Goal: Task Accomplishment & Management: Manage account settings

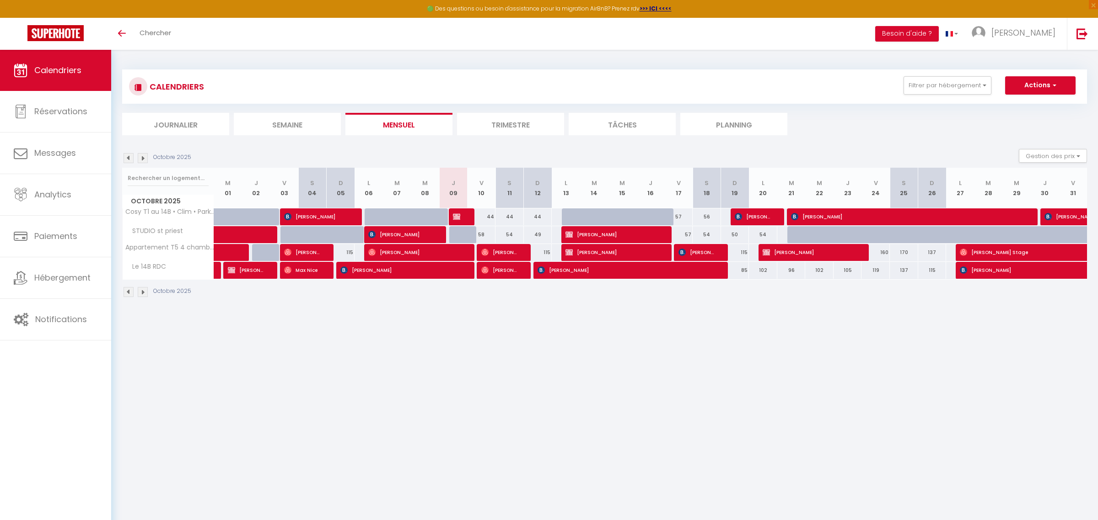
select select
click at [735, 234] on div "50" at bounding box center [729, 234] width 28 height 17
type input "50"
select select "1"
type input "Dim 19 Octobre 2025"
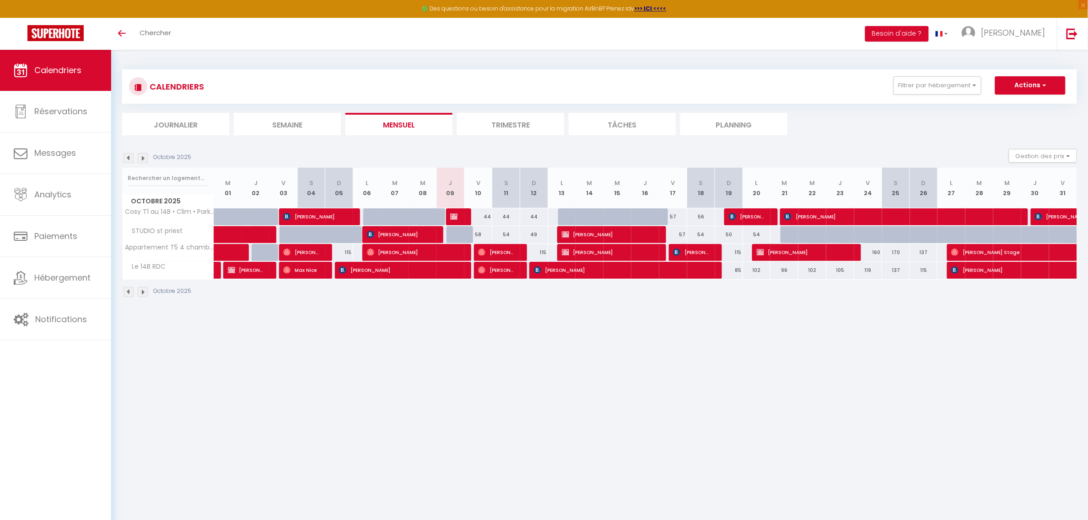
type input "Lun 20 Octobre 2025"
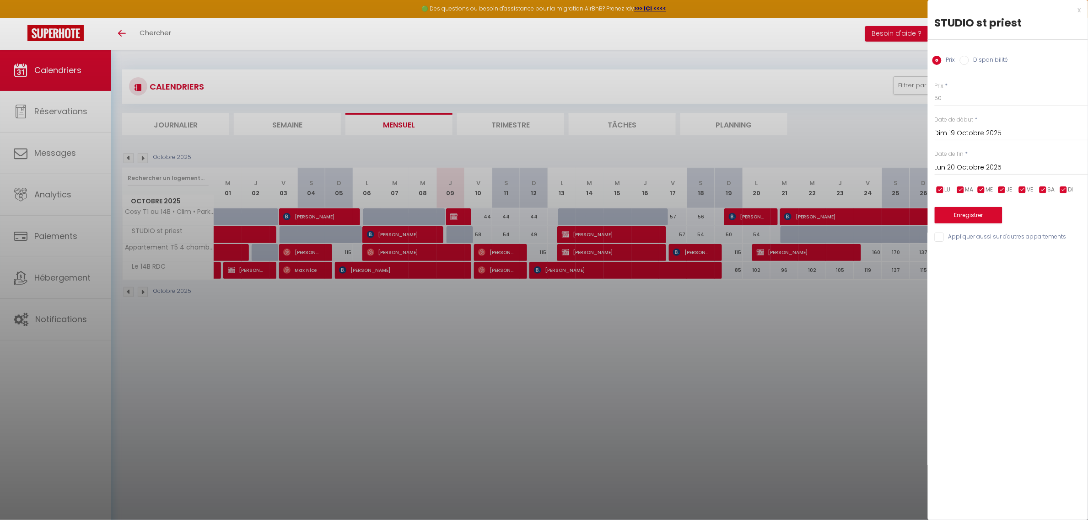
click at [978, 59] on label "Disponibilité" at bounding box center [988, 61] width 39 height 10
click at [969, 59] on input "Disponibilité" at bounding box center [963, 60] width 9 height 9
radio input "true"
radio input "false"
click at [963, 97] on select "Disponible Indisponible" at bounding box center [1010, 98] width 153 height 17
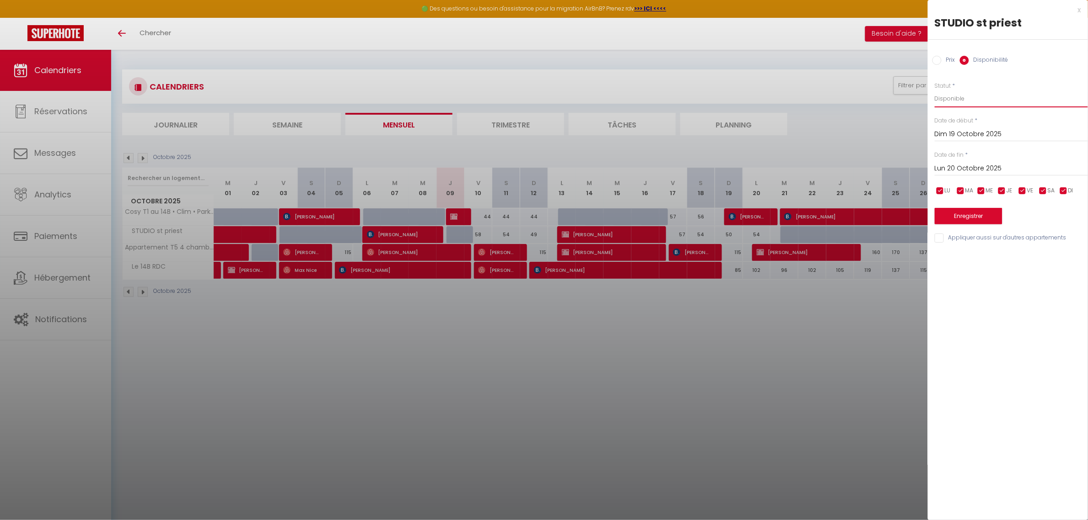
select select "0"
click at [934, 90] on select "Disponible Indisponible" at bounding box center [1010, 98] width 153 height 17
click at [959, 217] on button "Enregistrer" at bounding box center [968, 216] width 68 height 16
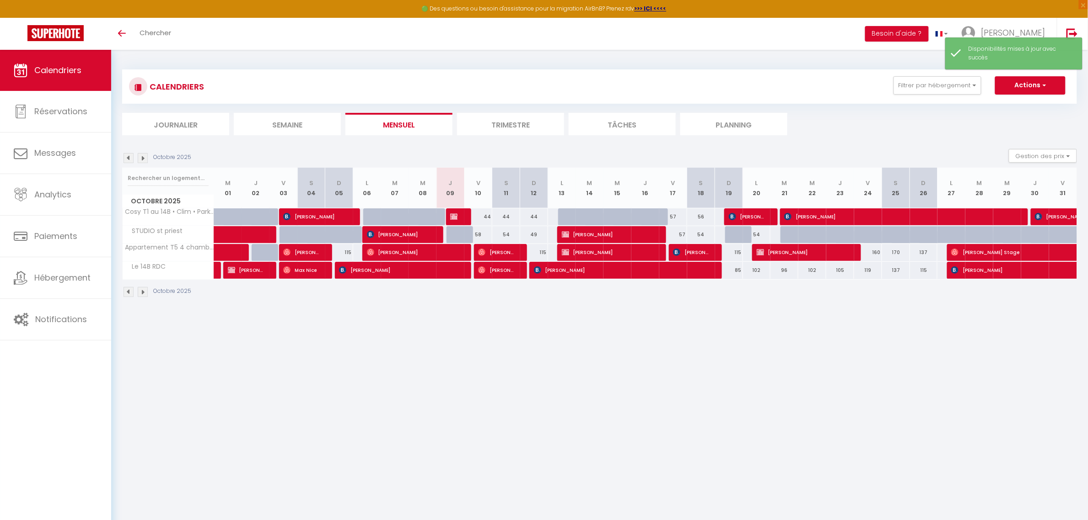
click at [738, 233] on div at bounding box center [739, 234] width 28 height 17
select select "1"
type input "Dim 19 Octobre 2025"
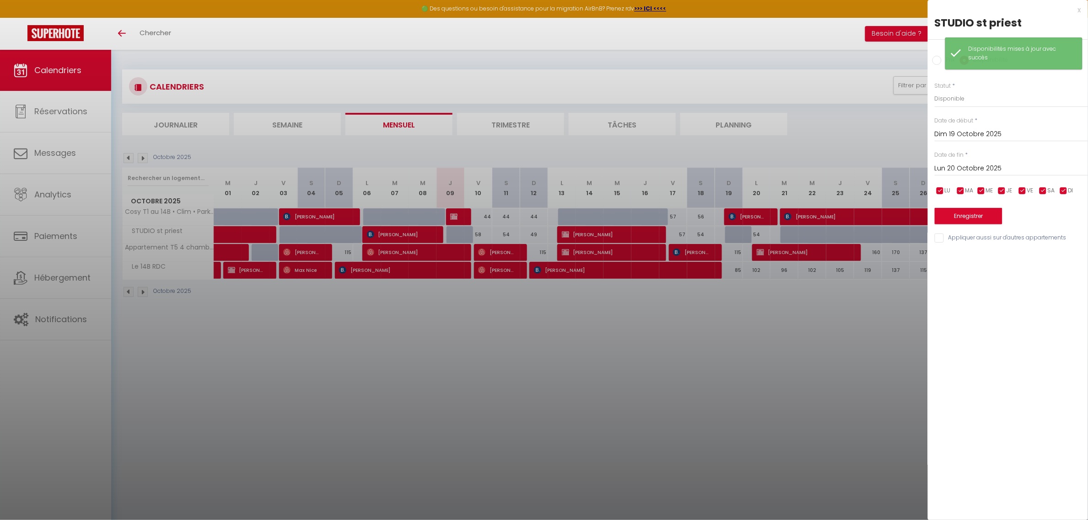
click at [963, 168] on input "Lun 20 Octobre 2025" at bounding box center [1010, 169] width 153 height 12
click at [961, 166] on input "Lun 20 Octobre 2025" at bounding box center [1010, 169] width 153 height 12
click at [971, 132] on input "Dim 19 Octobre 2025" at bounding box center [1010, 135] width 153 height 12
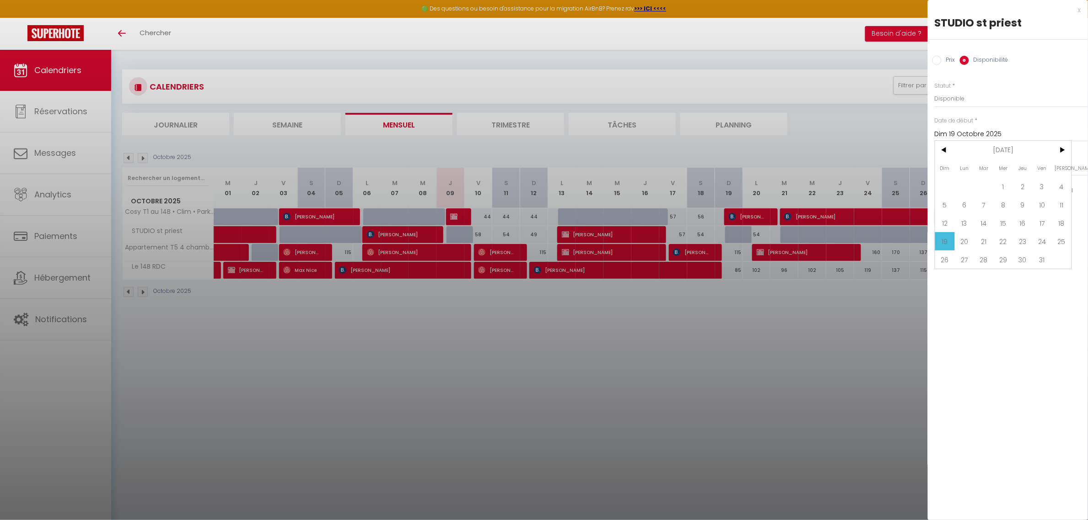
click at [970, 135] on input "Dim 19 Octobre 2025" at bounding box center [1010, 135] width 153 height 12
click at [969, 166] on input "Lun 20 Octobre 2025" at bounding box center [1010, 169] width 153 height 12
click at [981, 279] on span "21" at bounding box center [984, 276] width 20 height 18
type input "Mar 21 Octobre 2025"
click at [959, 209] on button "Enregistrer" at bounding box center [968, 216] width 68 height 16
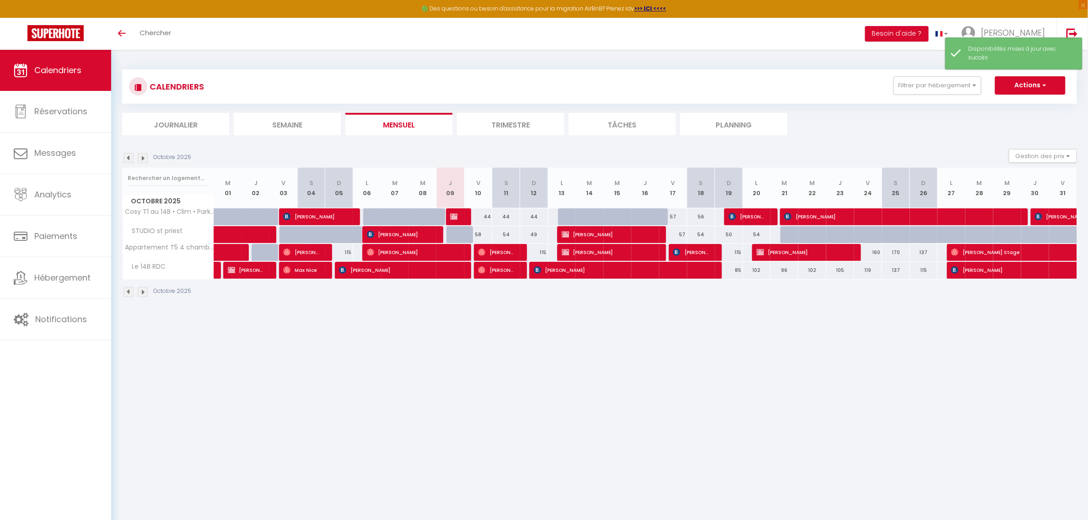
click at [726, 234] on div "50" at bounding box center [729, 234] width 28 height 17
select select "1"
type input "Dim 19 Octobre 2025"
type input "Lun 20 Octobre 2025"
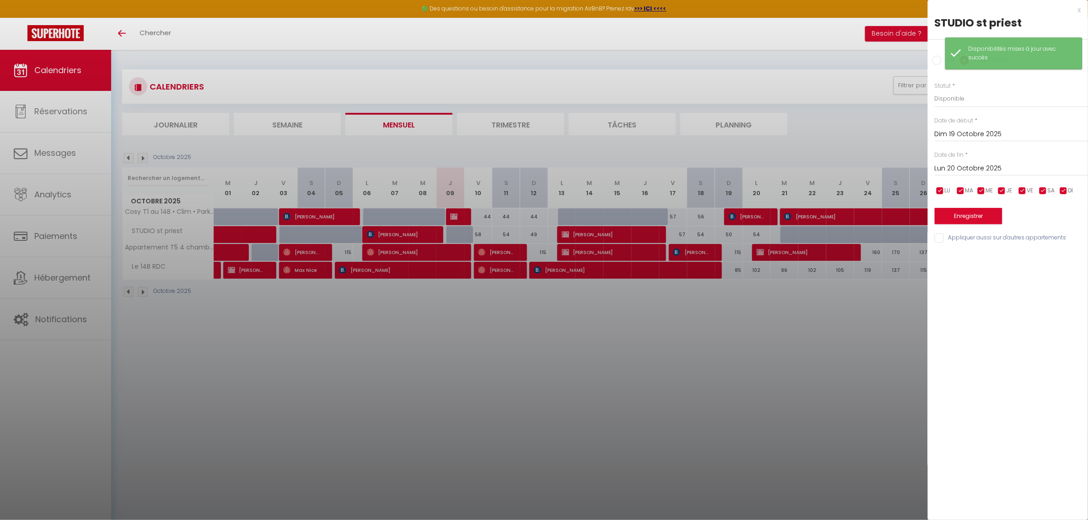
click at [975, 135] on input "Dim 19 Octobre 2025" at bounding box center [1010, 135] width 153 height 12
click at [970, 135] on input "Dim 19 Octobre 2025" at bounding box center [1010, 135] width 153 height 12
click at [966, 95] on select "Disponible Indisponible" at bounding box center [1010, 98] width 153 height 17
select select "0"
click at [934, 90] on select "Disponible Indisponible" at bounding box center [1010, 98] width 153 height 17
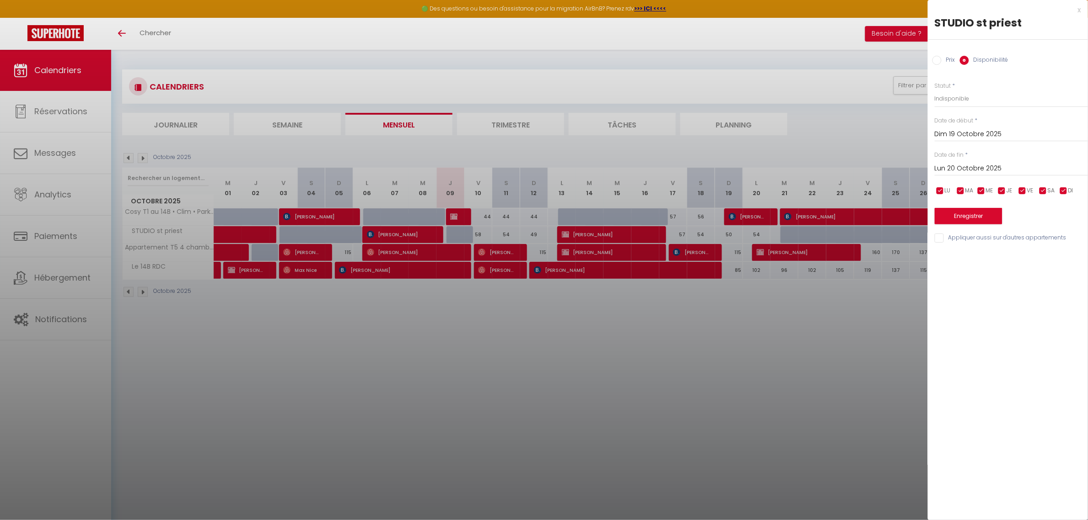
click at [964, 167] on input "Lun 20 Octobre 2025" at bounding box center [1010, 169] width 153 height 12
click at [979, 277] on span "21" at bounding box center [984, 276] width 20 height 18
type input "Mar 21 Octobre 2025"
click at [968, 220] on button "Enregistrer" at bounding box center [968, 216] width 68 height 16
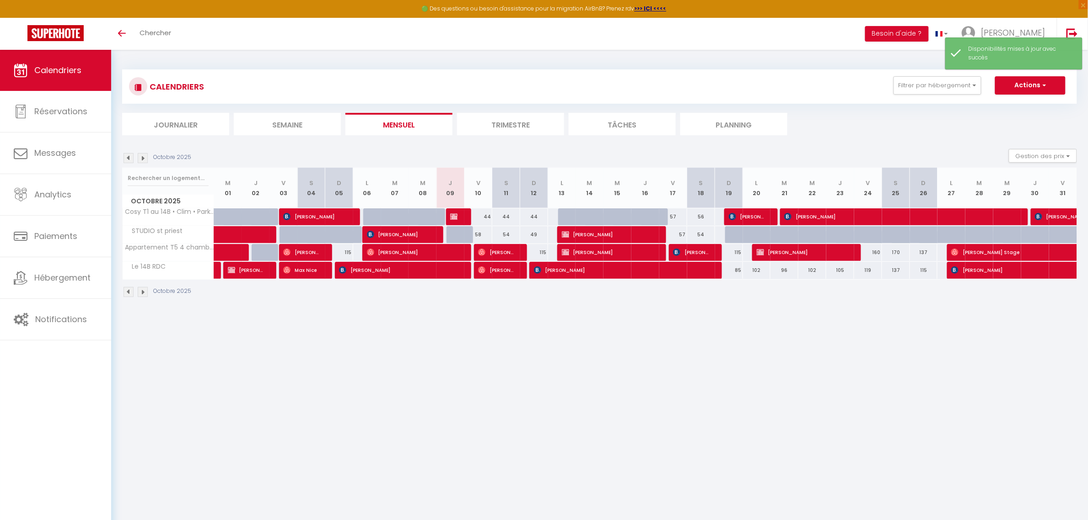
scroll to position [49, 0]
